Goal: Information Seeking & Learning: Learn about a topic

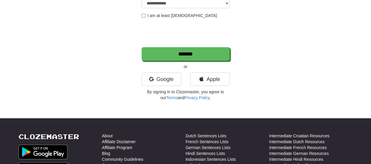
scroll to position [117, 0]
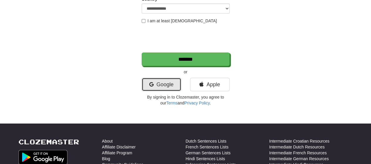
click at [168, 84] on link "Google" at bounding box center [162, 85] width 40 height 14
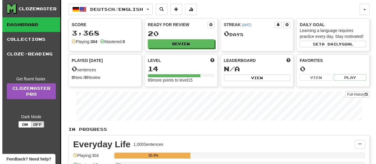
scroll to position [59, 0]
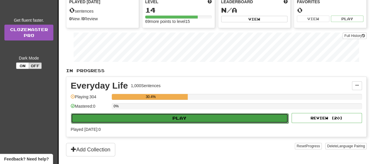
click at [177, 118] on button "Play" at bounding box center [180, 118] width 218 height 10
select select "**"
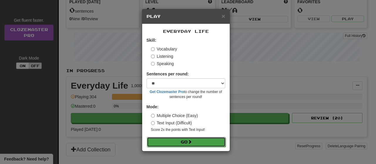
click at [198, 140] on button "Go" at bounding box center [186, 142] width 79 height 10
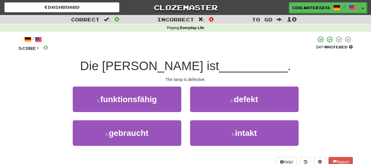
scroll to position [29, 0]
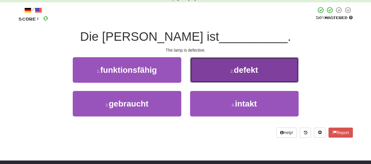
click at [218, 62] on button "2 . defekt" at bounding box center [244, 70] width 109 height 26
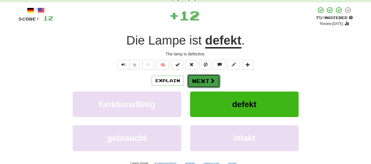
click at [208, 86] on button "Next" at bounding box center [203, 81] width 33 height 14
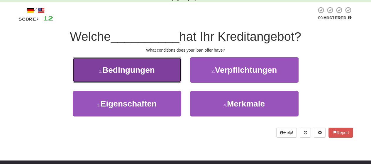
click at [95, 62] on button "1 . Bedingungen" at bounding box center [127, 70] width 109 height 26
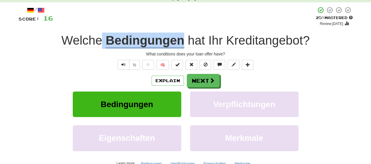
drag, startPoint x: 102, startPoint y: 40, endPoint x: 185, endPoint y: 42, distance: 83.4
click at [185, 42] on div "Welche Bedingungen hat Ihr Kreditangebot ?" at bounding box center [185, 41] width 335 height 16
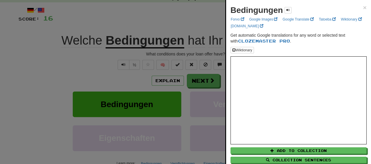
click at [268, 9] on strong "Bedingungen" at bounding box center [257, 10] width 53 height 9
click at [267, 9] on strong "Bedingungen" at bounding box center [257, 10] width 53 height 9
click at [262, 12] on strong "Bedingungen" at bounding box center [257, 10] width 53 height 9
click at [262, 8] on strong "Bedingungen" at bounding box center [257, 10] width 53 height 9
click at [261, 8] on strong "Bedingungen" at bounding box center [257, 10] width 53 height 9
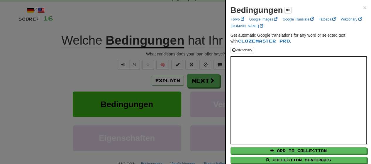
click at [260, 8] on strong "Bedingungen" at bounding box center [257, 10] width 53 height 9
drag, startPoint x: 229, startPoint y: 12, endPoint x: 280, endPoint y: 12, distance: 51.1
click at [280, 12] on div "Bedingungen × Forvo Google Images Google Translate Tatoeba Wiktionary [DOMAIN_N…" at bounding box center [298, 94] width 145 height 189
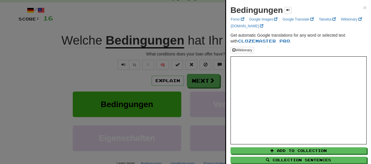
copy strong "Bedingungen"
drag, startPoint x: 131, startPoint y: 97, endPoint x: 130, endPoint y: 94, distance: 3.3
click at [131, 95] on div at bounding box center [185, 82] width 371 height 164
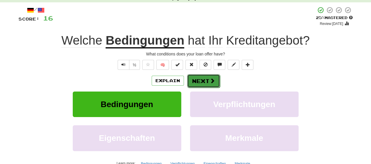
click at [213, 83] on span at bounding box center [212, 80] width 5 height 5
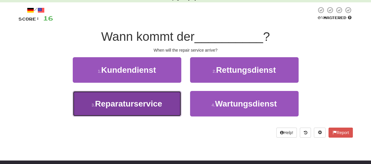
click at [157, 107] on span "Reparaturservice" at bounding box center [128, 103] width 67 height 9
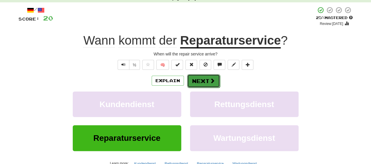
click at [196, 86] on button "Next" at bounding box center [203, 81] width 33 height 14
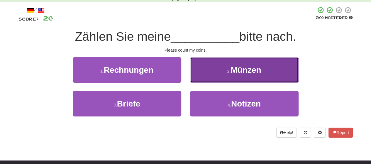
click at [243, 74] on span "Münzen" at bounding box center [246, 69] width 31 height 9
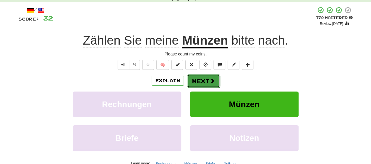
click at [208, 80] on button "Next" at bounding box center [203, 81] width 33 height 14
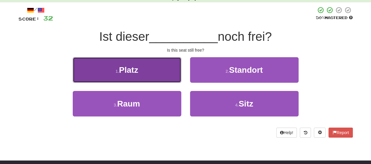
click at [133, 69] on span "Platz" at bounding box center [128, 69] width 19 height 9
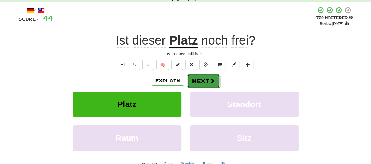
click at [205, 83] on button "Next" at bounding box center [203, 81] width 33 height 14
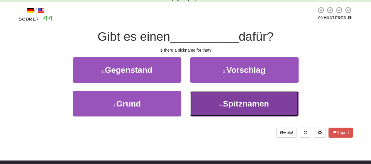
click at [222, 95] on button "4 . Spitznamen" at bounding box center [244, 104] width 109 height 26
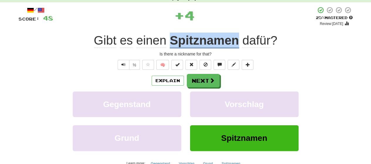
drag, startPoint x: 169, startPoint y: 38, endPoint x: 238, endPoint y: 41, distance: 69.1
click at [238, 41] on div "Gibt es einen Spitznamen dafür ?" at bounding box center [185, 41] width 335 height 16
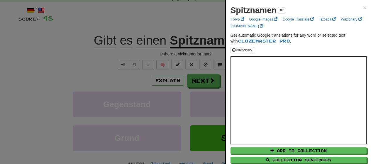
click at [261, 9] on strong "Spitznamen" at bounding box center [254, 10] width 46 height 9
copy strong "Spitznamen"
click at [151, 17] on div at bounding box center [185, 82] width 371 height 164
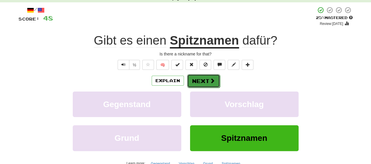
click at [198, 76] on button "Next" at bounding box center [203, 81] width 33 height 14
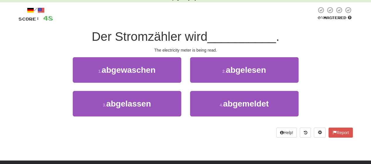
click at [170, 49] on div "The electricity meter is being read." at bounding box center [185, 50] width 335 height 6
click at [197, 50] on div "The electricity meter is being read." at bounding box center [185, 50] width 335 height 6
click at [188, 39] on span "Der Stromzähler wird" at bounding box center [150, 37] width 116 height 14
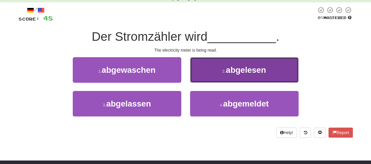
click at [212, 64] on button "2 . abgelesen" at bounding box center [244, 70] width 109 height 26
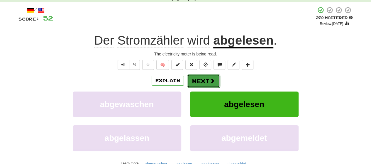
click at [198, 78] on button "Next" at bounding box center [203, 81] width 33 height 14
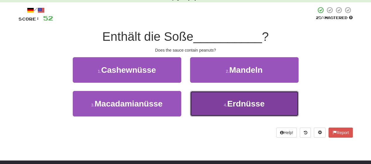
click at [272, 97] on button "4 . Erdnüsse" at bounding box center [244, 104] width 109 height 26
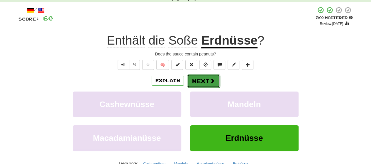
click at [201, 81] on button "Next" at bounding box center [203, 81] width 33 height 14
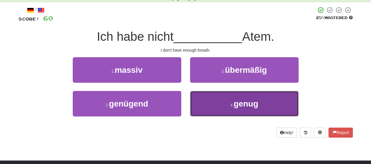
click at [232, 95] on button "4 . genug" at bounding box center [244, 104] width 109 height 26
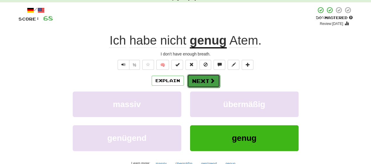
click at [194, 83] on button "Next" at bounding box center [203, 81] width 33 height 14
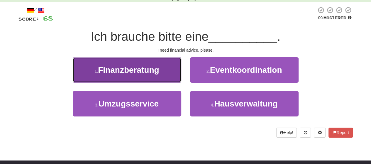
click at [115, 82] on button "1 . Finanzberatung" at bounding box center [127, 70] width 109 height 26
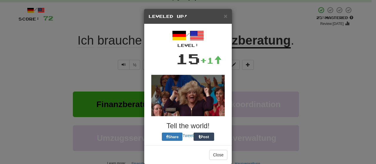
click at [115, 82] on div "× Leveled Up! / Level: 15 +1 Tell the world! Share Tweet Post Close" at bounding box center [188, 82] width 376 height 164
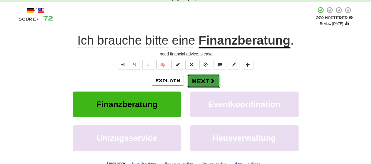
click at [195, 82] on button "Next" at bounding box center [203, 81] width 33 height 14
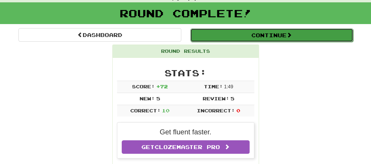
click at [248, 33] on button "Continue" at bounding box center [272, 35] width 163 height 14
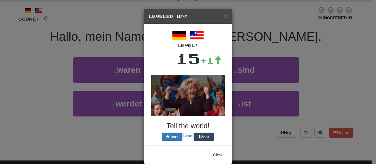
click at [248, 33] on div "× Leveled Up! / Level: 15 +1 Tell the world! Share Tweet Post Close" at bounding box center [188, 82] width 376 height 164
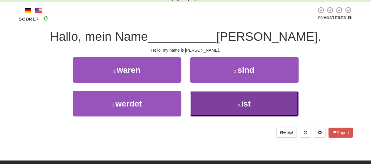
click at [225, 109] on button "4 . ist" at bounding box center [244, 104] width 109 height 26
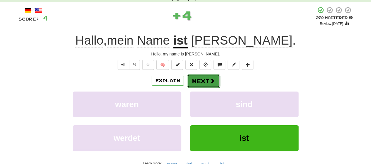
click at [192, 83] on button "Next" at bounding box center [203, 81] width 33 height 14
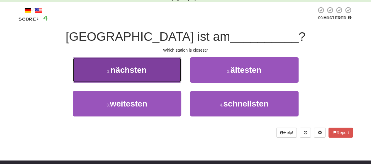
click at [149, 70] on button "1 . nächsten" at bounding box center [127, 70] width 109 height 26
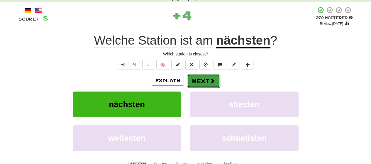
click at [193, 78] on button "Next" at bounding box center [203, 81] width 33 height 14
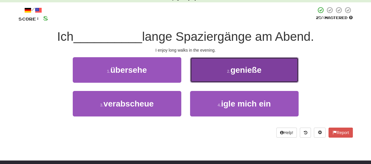
click at [261, 64] on button "2 . [PERSON_NAME]" at bounding box center [244, 70] width 109 height 26
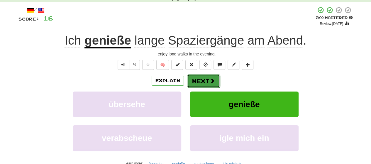
click at [203, 84] on button "Next" at bounding box center [203, 81] width 33 height 14
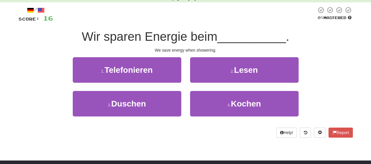
click at [153, 41] on span "Wir sparen Energie beim" at bounding box center [150, 37] width 136 height 14
click at [91, 43] on span "Wir sparen Energie beim" at bounding box center [150, 37] width 136 height 14
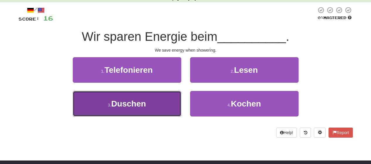
click at [106, 96] on button "3 . Duschen" at bounding box center [127, 104] width 109 height 26
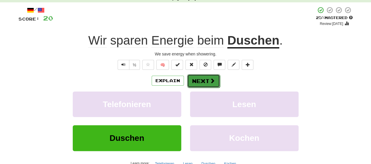
click at [191, 78] on button "Next" at bounding box center [203, 81] width 33 height 14
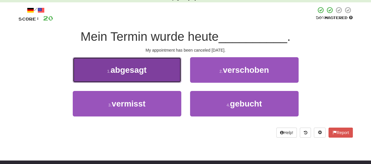
click at [93, 70] on button "1 . abgesagt" at bounding box center [127, 70] width 109 height 26
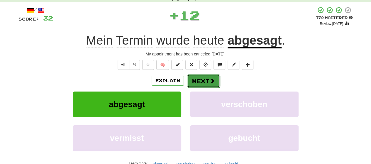
click at [206, 80] on button "Next" at bounding box center [203, 81] width 33 height 14
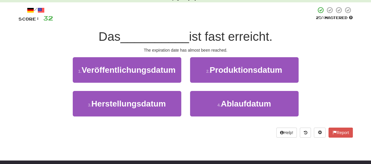
click at [103, 40] on span "Das" at bounding box center [110, 37] width 22 height 14
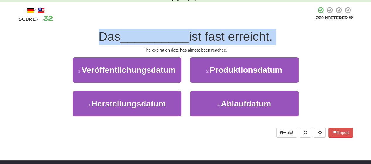
click at [103, 40] on span "Das" at bounding box center [110, 37] width 22 height 14
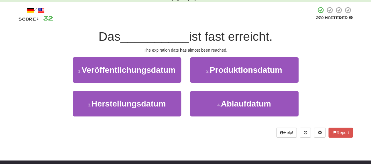
click at [7, 53] on div "Correct : 5 Incorrect : 0 To go : 5 Playing : Everyday Life / Score: 32 25 % Ma…" at bounding box center [185, 66] width 371 height 160
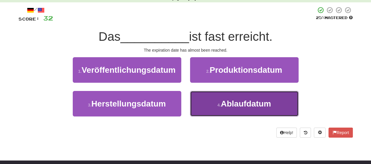
click at [226, 101] on span "Ablaufdatum" at bounding box center [246, 103] width 50 height 9
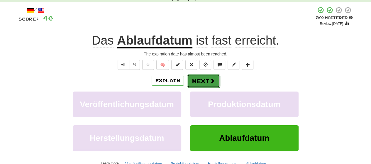
click at [197, 75] on button "Next" at bounding box center [203, 81] width 33 height 14
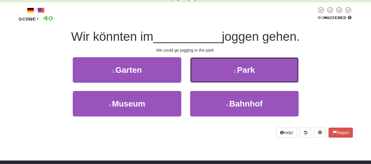
click at [197, 75] on button "2 . Park" at bounding box center [244, 70] width 109 height 26
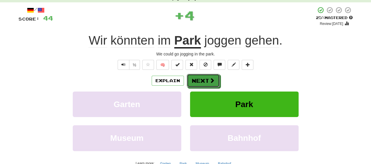
click at [197, 75] on button "Next" at bounding box center [203, 81] width 33 height 14
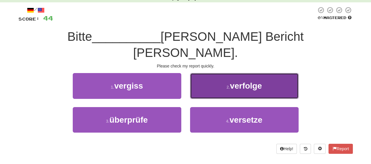
click at [225, 73] on button "2 . verfolge" at bounding box center [244, 86] width 109 height 26
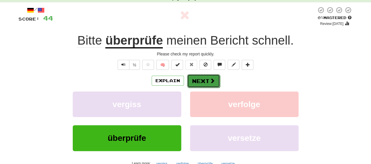
click at [211, 84] on button "Next" at bounding box center [203, 81] width 33 height 14
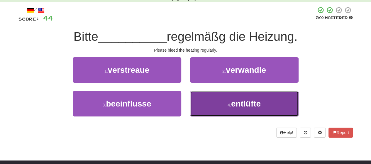
click at [233, 98] on button "4 . entlüfte" at bounding box center [244, 104] width 109 height 26
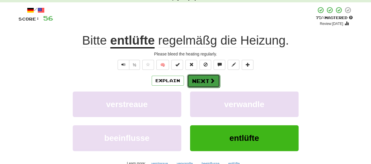
click at [202, 84] on button "Next" at bounding box center [203, 81] width 33 height 14
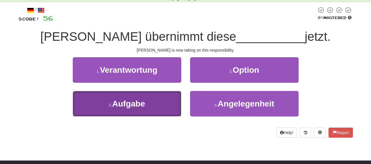
click at [160, 101] on button "3 . Aufgabe" at bounding box center [127, 104] width 109 height 26
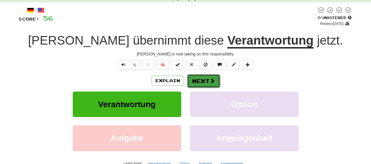
click at [196, 83] on button "Next" at bounding box center [203, 81] width 33 height 14
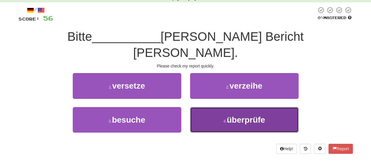
click at [225, 107] on button "4 . überprüfe" at bounding box center [244, 120] width 109 height 26
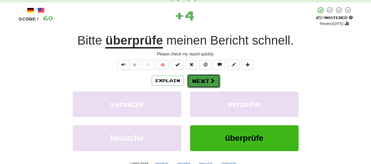
click at [204, 75] on button "Next" at bounding box center [203, 81] width 33 height 14
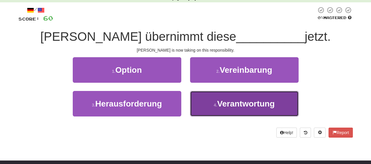
click at [223, 105] on span "Verantwortung" at bounding box center [246, 103] width 58 height 9
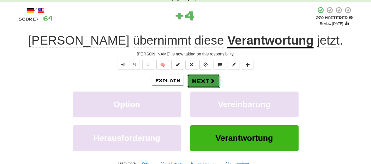
click at [195, 79] on button "Next" at bounding box center [203, 81] width 33 height 14
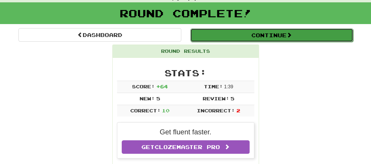
click at [264, 40] on button "Continue" at bounding box center [272, 35] width 163 height 14
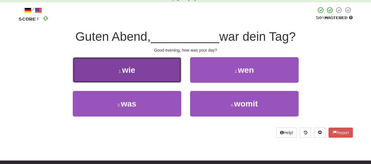
click at [138, 72] on button "1 . wie" at bounding box center [127, 70] width 109 height 26
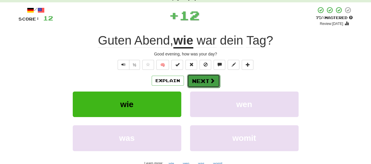
click at [209, 82] on button "Next" at bounding box center [203, 81] width 33 height 14
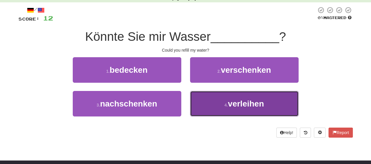
click at [212, 92] on button "4 . verleihen" at bounding box center [244, 104] width 109 height 26
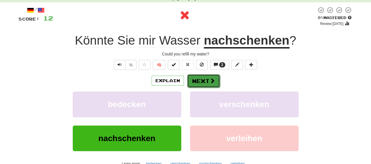
click at [210, 80] on span at bounding box center [212, 80] width 5 height 5
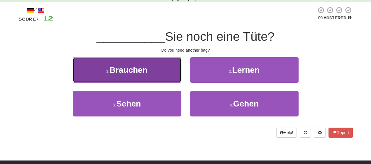
click at [165, 76] on button "1 . [GEOGRAPHIC_DATA]" at bounding box center [127, 70] width 109 height 26
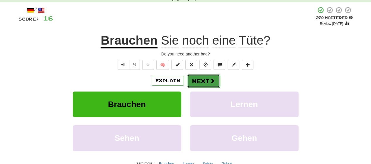
click at [213, 77] on button "Next" at bounding box center [203, 81] width 33 height 14
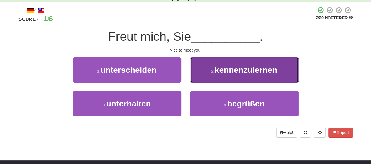
click at [244, 80] on button "2 . kennenzulernen" at bounding box center [244, 70] width 109 height 26
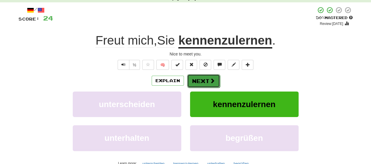
click at [196, 79] on button "Next" at bounding box center [203, 81] width 33 height 14
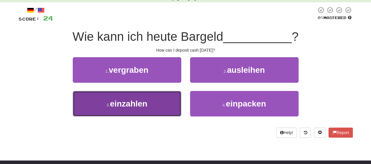
click at [141, 105] on span "einzahlen" at bounding box center [129, 103] width 38 height 9
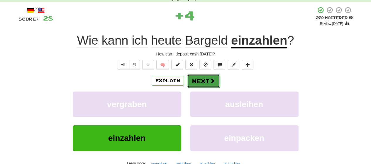
click at [196, 81] on button "Next" at bounding box center [203, 81] width 33 height 14
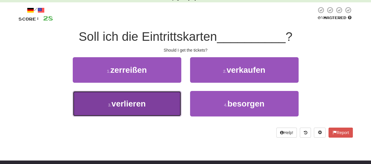
click at [166, 101] on button "3 . verlieren" at bounding box center [127, 104] width 109 height 26
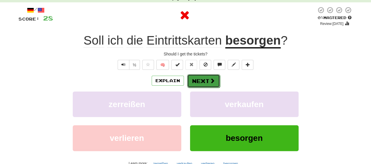
click at [195, 84] on button "Next" at bounding box center [203, 81] width 33 height 14
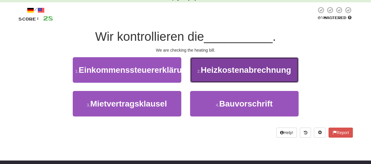
click at [270, 78] on button "2 . Heizkostenabrechnung" at bounding box center [244, 70] width 109 height 26
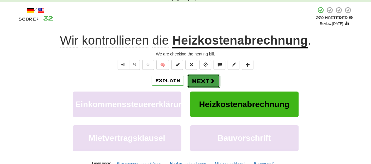
click at [200, 80] on button "Next" at bounding box center [203, 81] width 33 height 14
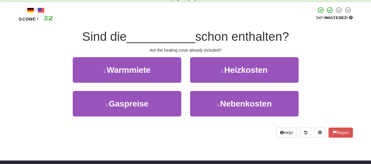
click at [232, 57] on div "/ Score: 32 50 % Mastered Sind die __________ schon enthalten? Are the heating …" at bounding box center [185, 71] width 335 height 131
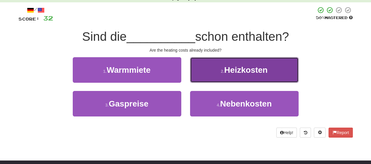
click at [227, 75] on button "2 . Heizkosten" at bounding box center [244, 70] width 109 height 26
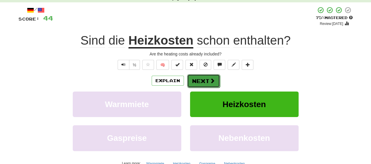
click at [210, 81] on span at bounding box center [212, 80] width 5 height 5
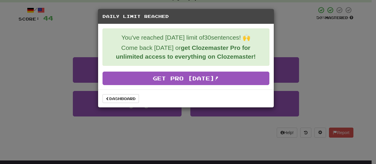
click at [200, 122] on div "Daily Limit Reached You've reached [DATE] limit of 30 sentences! 🙌 Come back [D…" at bounding box center [188, 82] width 376 height 164
click at [58, 91] on div "Daily Limit Reached You've reached [DATE] limit of 30 sentences! 🙌 Come back [D…" at bounding box center [188, 82] width 376 height 164
